Goal: Information Seeking & Learning: Learn about a topic

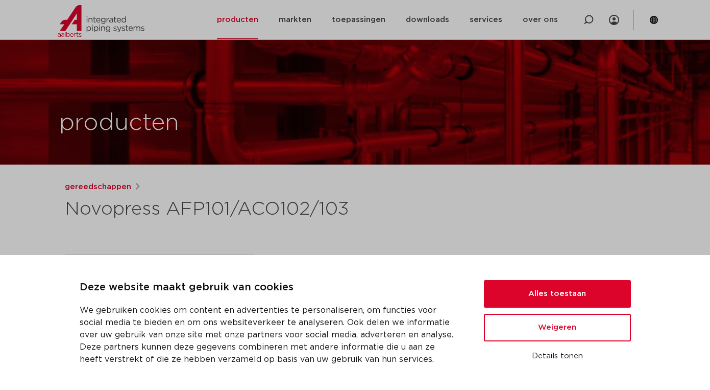
scroll to position [162, 0]
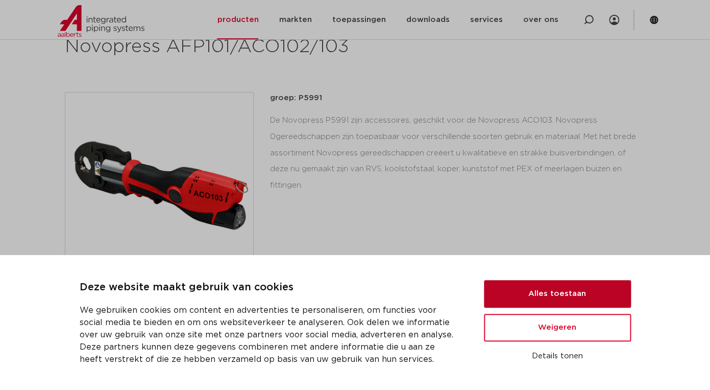
click at [496, 305] on button "Alles toestaan" at bounding box center [557, 294] width 147 height 28
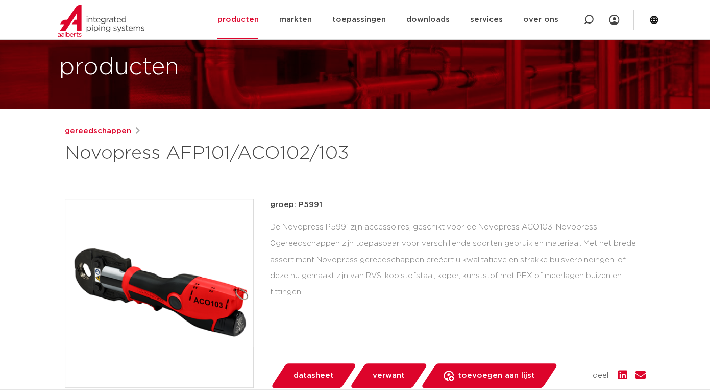
scroll to position [46, 0]
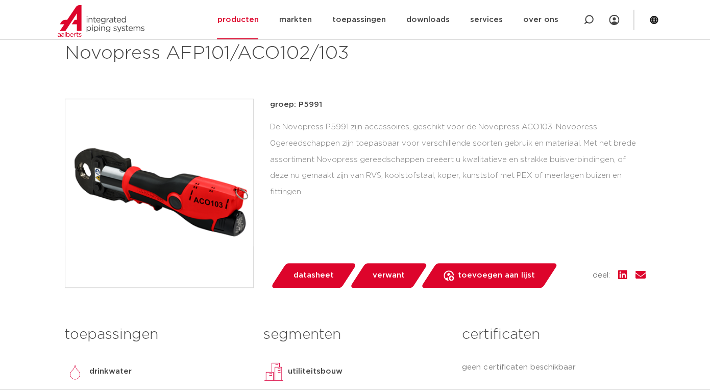
scroll to position [140, 0]
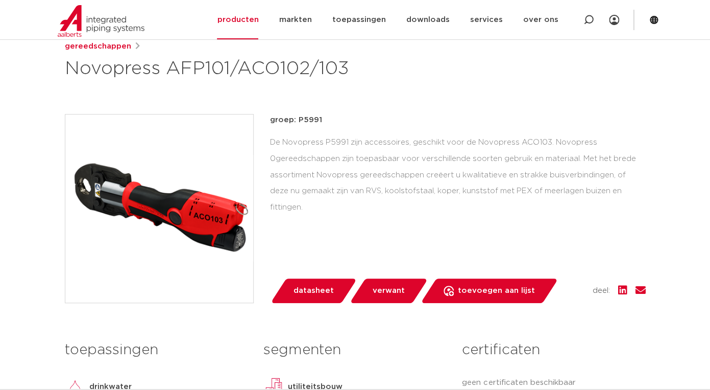
click at [308, 296] on span "datasheet" at bounding box center [314, 290] width 40 height 16
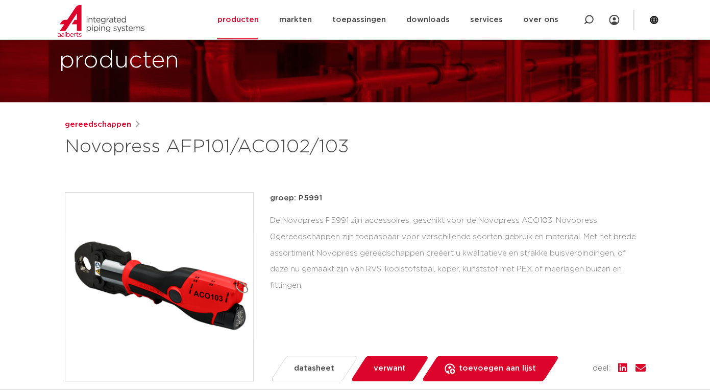
scroll to position [0, 0]
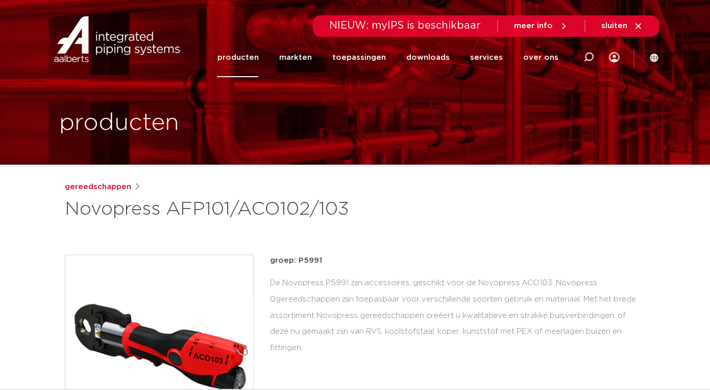
click at [265, 207] on h1 "Novopress AFP101/ACO102/103" at bounding box center [257, 209] width 384 height 25
drag, startPoint x: 349, startPoint y: 209, endPoint x: 172, endPoint y: 209, distance: 177.2
click at [172, 209] on h1 "Novopress AFP101/ACO102/103" at bounding box center [257, 209] width 384 height 25
copy h1 "AFP101/ACO102/103"
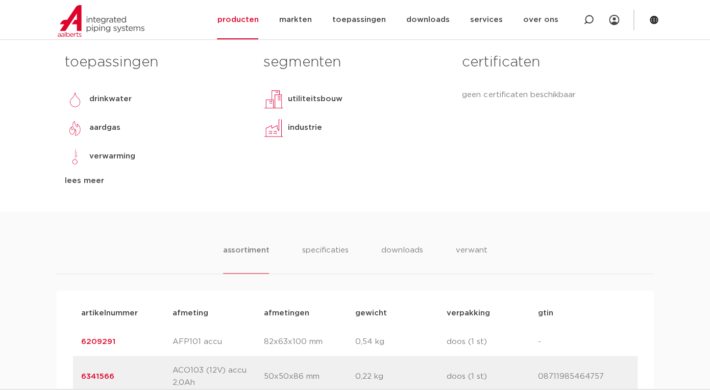
scroll to position [450, 0]
click at [325, 250] on li "specificaties" at bounding box center [325, 257] width 49 height 29
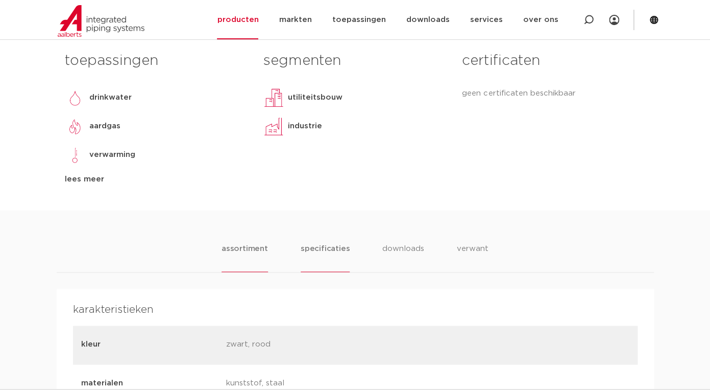
click at [253, 255] on li "assortiment" at bounding box center [245, 257] width 46 height 29
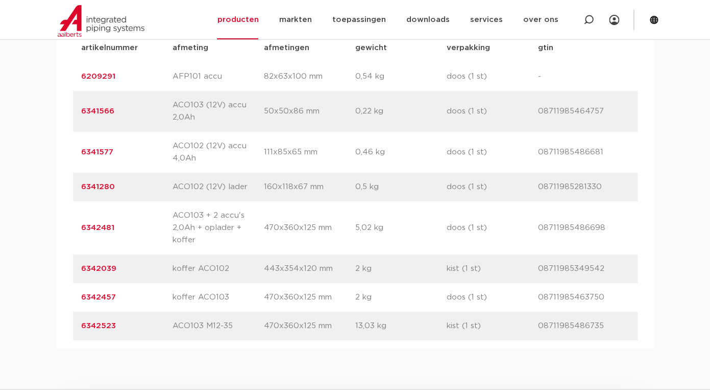
scroll to position [711, 0]
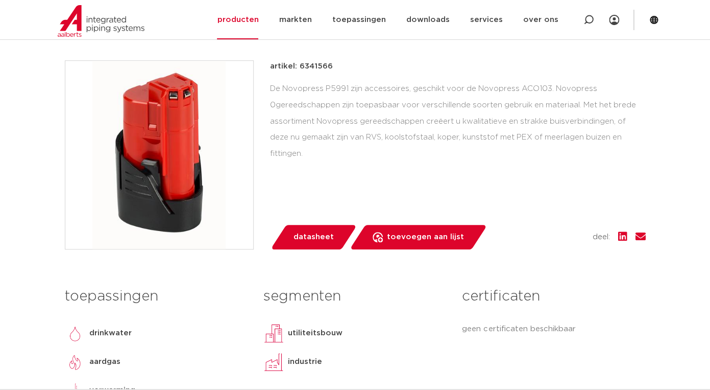
scroll to position [160, 0]
